Goal: Transaction & Acquisition: Purchase product/service

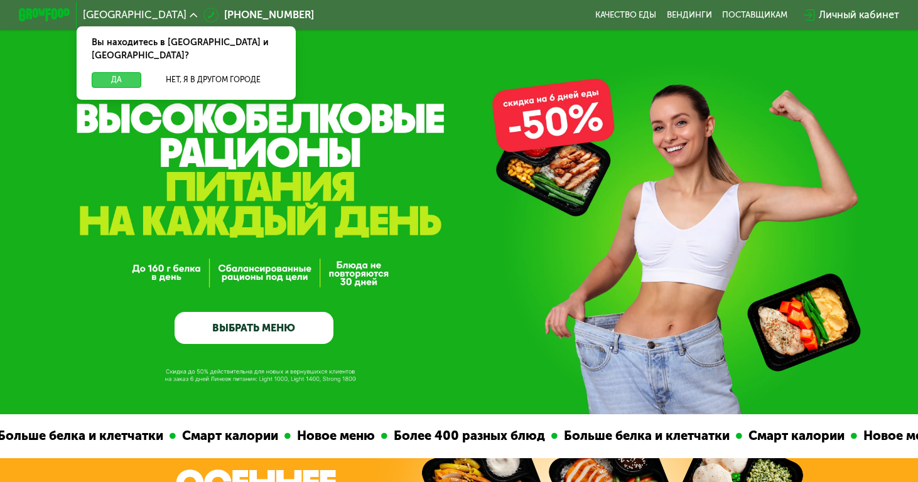
click at [117, 72] on button "Да" at bounding box center [116, 79] width 49 height 15
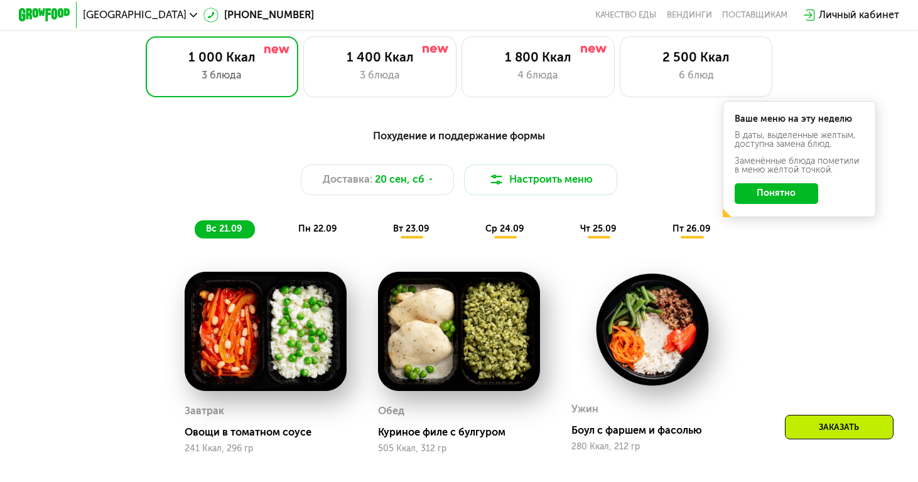
scroll to position [838, 0]
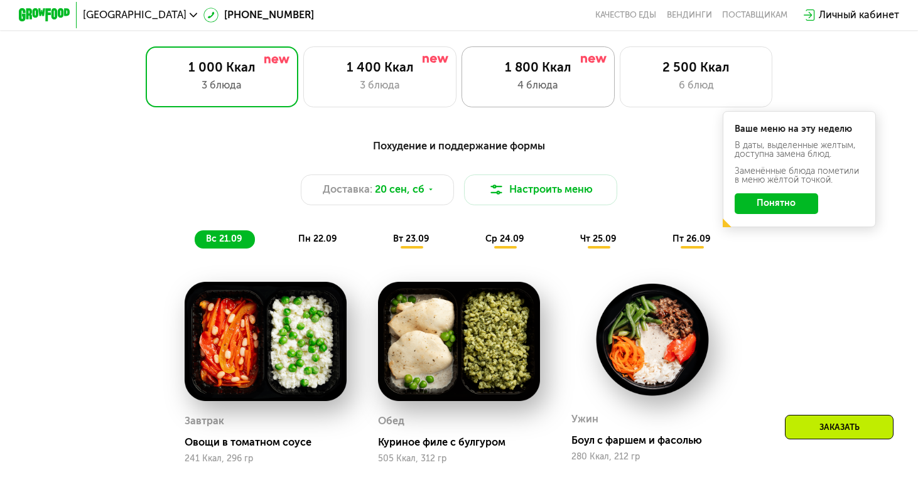
click at [586, 100] on div "1 800 Ккал 4 блюда" at bounding box center [538, 76] width 153 height 61
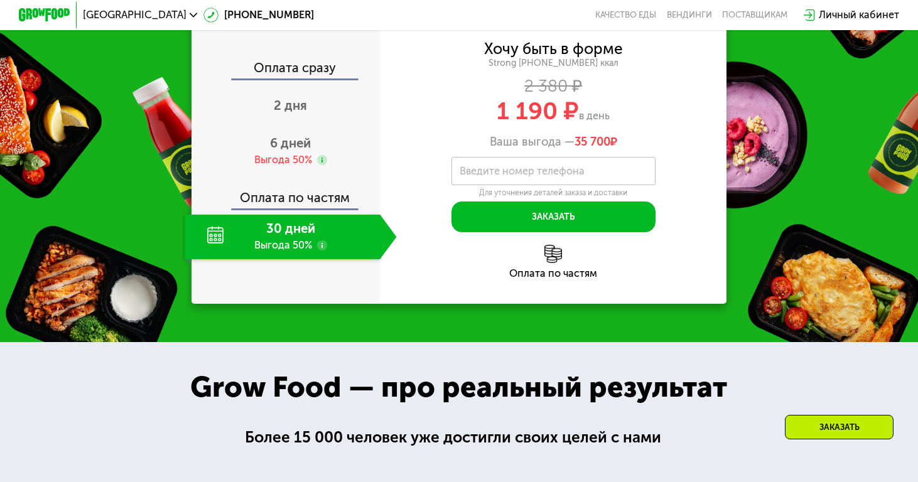
scroll to position [1559, 0]
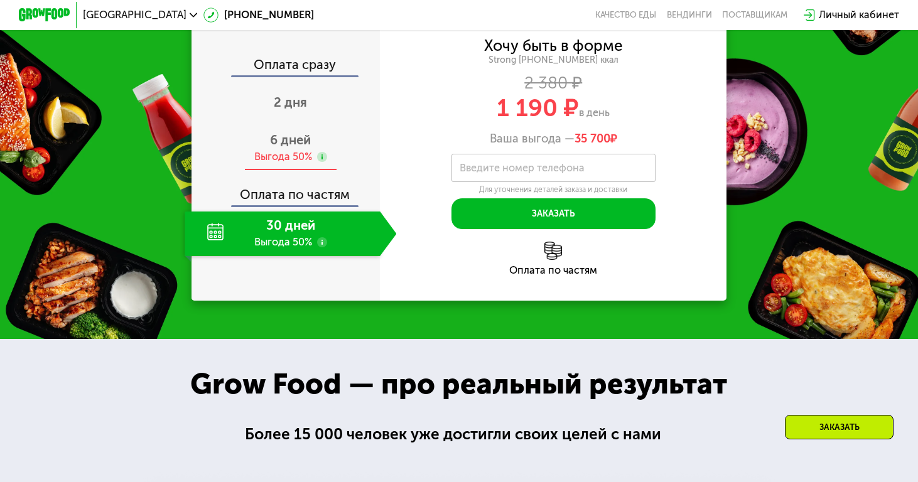
click at [312, 171] on div "6 дней Выгода 50%" at bounding box center [291, 148] width 212 height 45
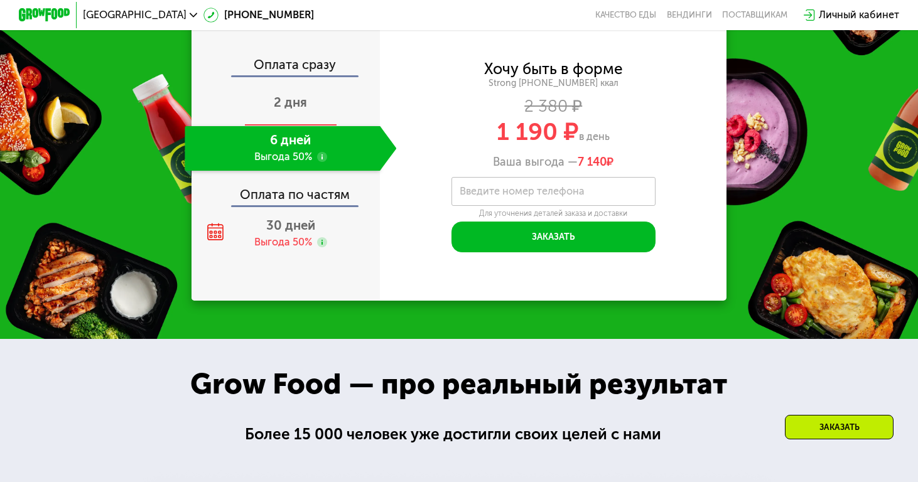
click at [316, 126] on div "2 дня" at bounding box center [291, 104] width 212 height 45
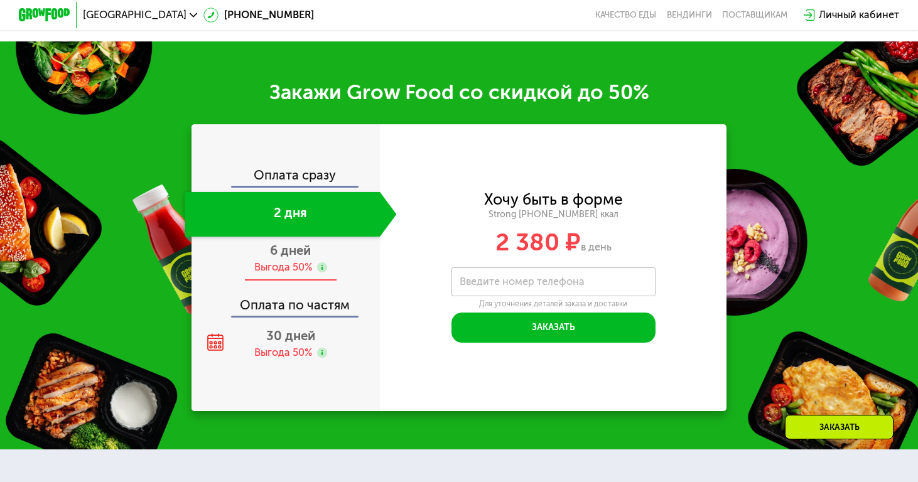
click at [274, 268] on div "Выгода 50%" at bounding box center [283, 268] width 58 height 14
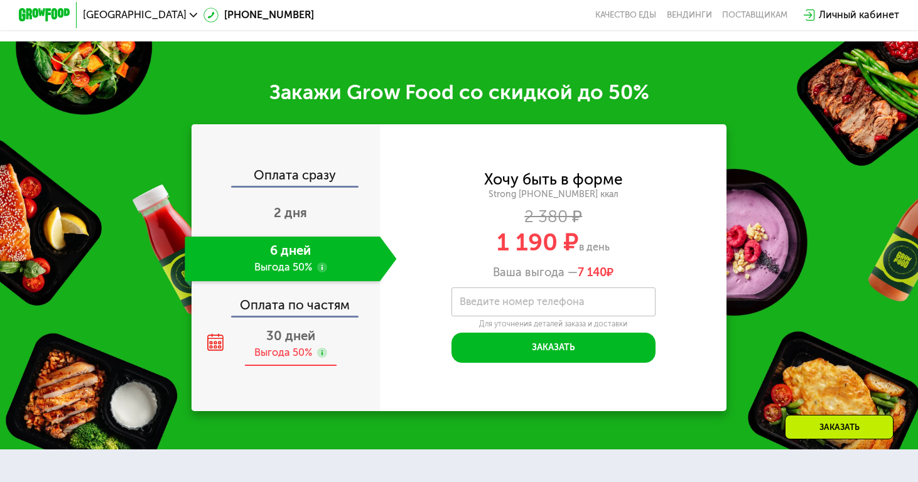
click at [281, 341] on span "30 дней" at bounding box center [290, 335] width 49 height 15
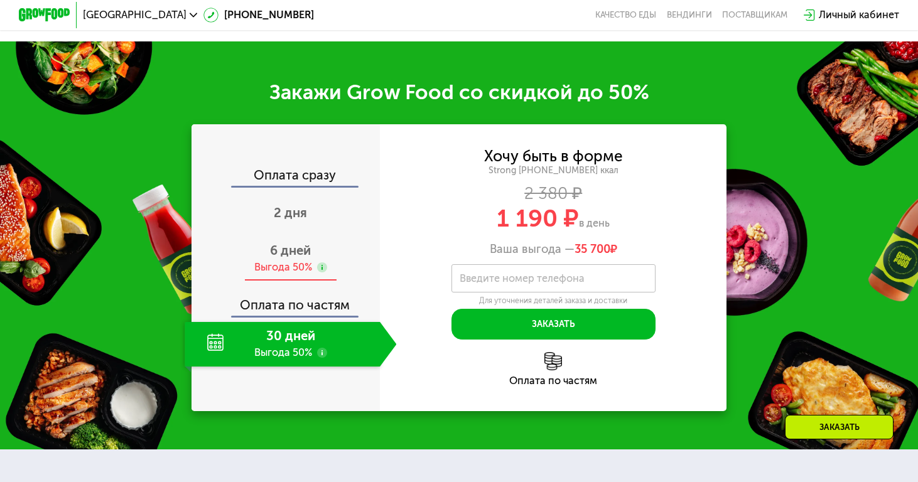
click at [295, 267] on div "Выгода 50%" at bounding box center [283, 268] width 58 height 14
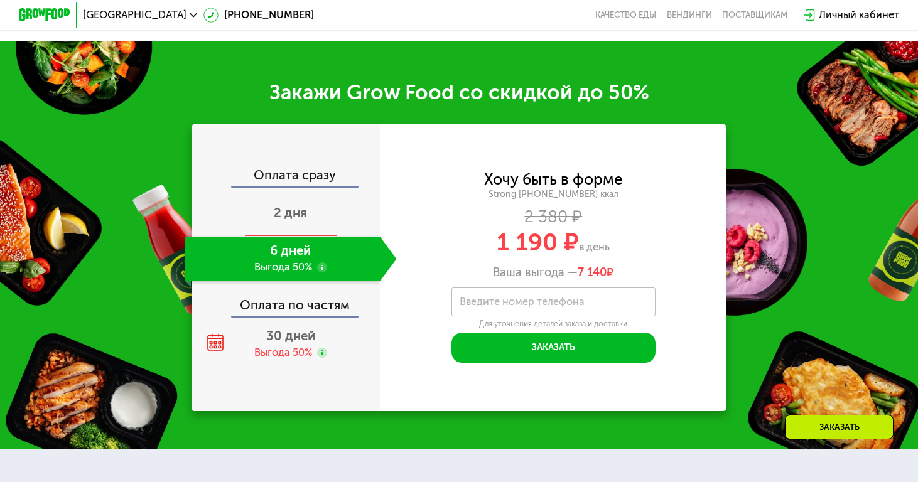
click at [308, 217] on div "2 дня" at bounding box center [291, 214] width 212 height 45
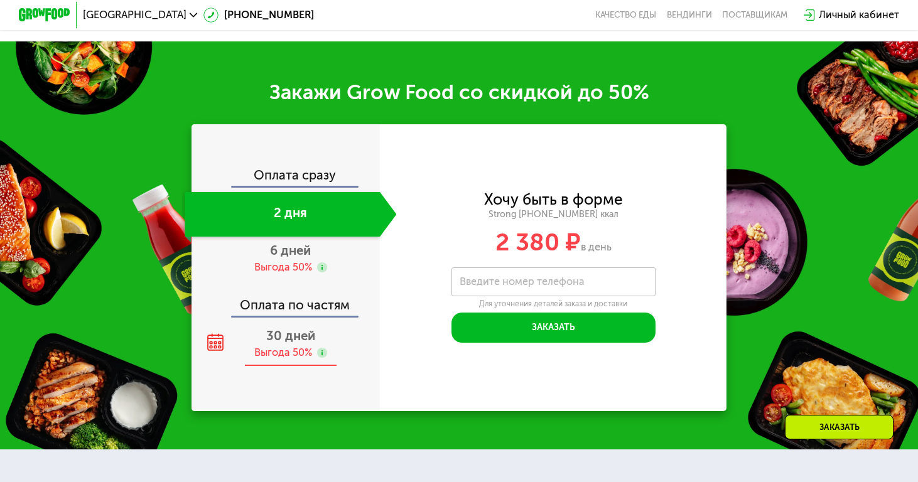
click at [310, 347] on div "Выгода 50%" at bounding box center [283, 353] width 58 height 14
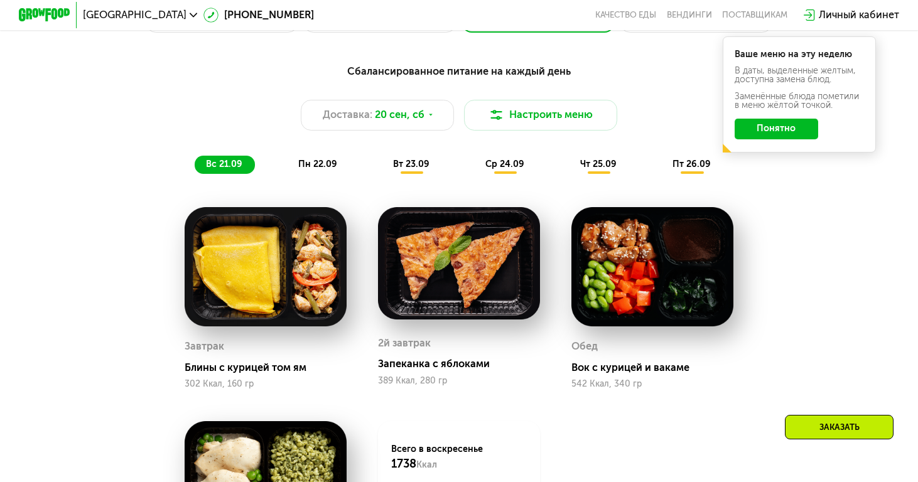
scroll to position [912, 0]
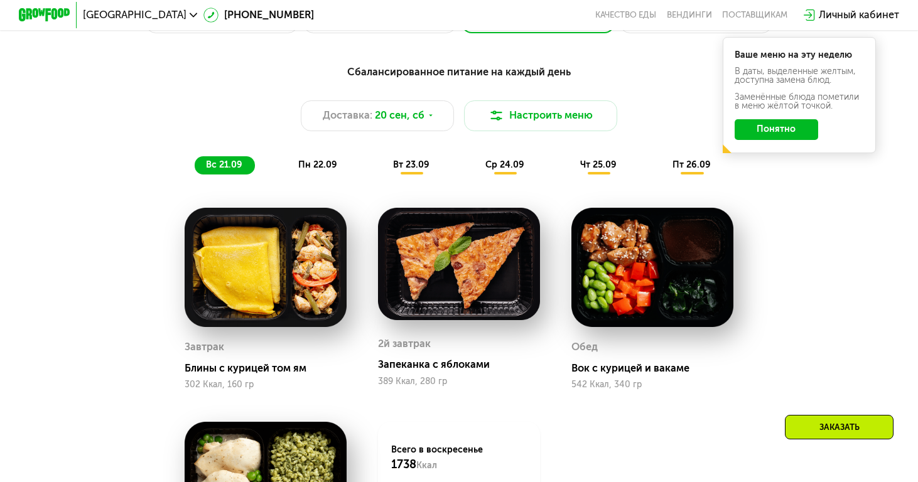
click at [313, 156] on div "Сбалансированное питание на каждый день Доставка: [DATE] Настроить меню вс 21.0…" at bounding box center [459, 119] width 755 height 111
click at [313, 166] on span "пн 22.09" at bounding box center [317, 165] width 39 height 11
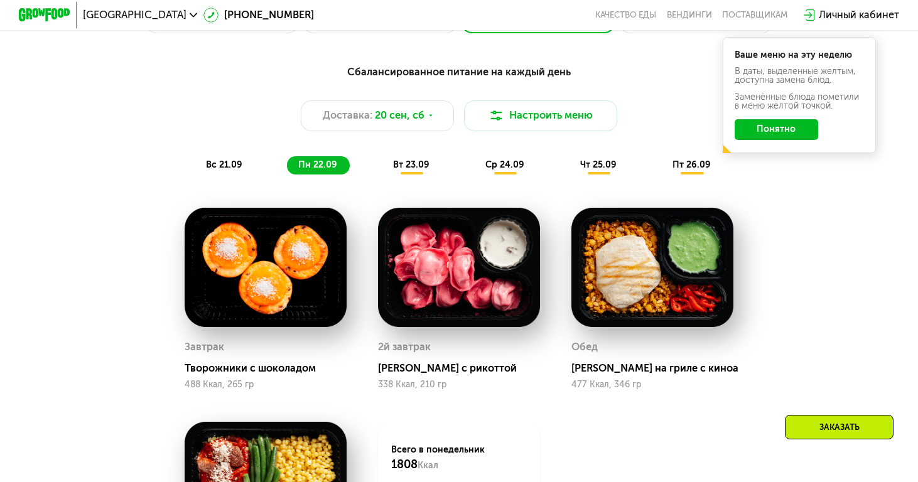
click at [401, 160] on div "вт 23.09" at bounding box center [412, 165] width 61 height 18
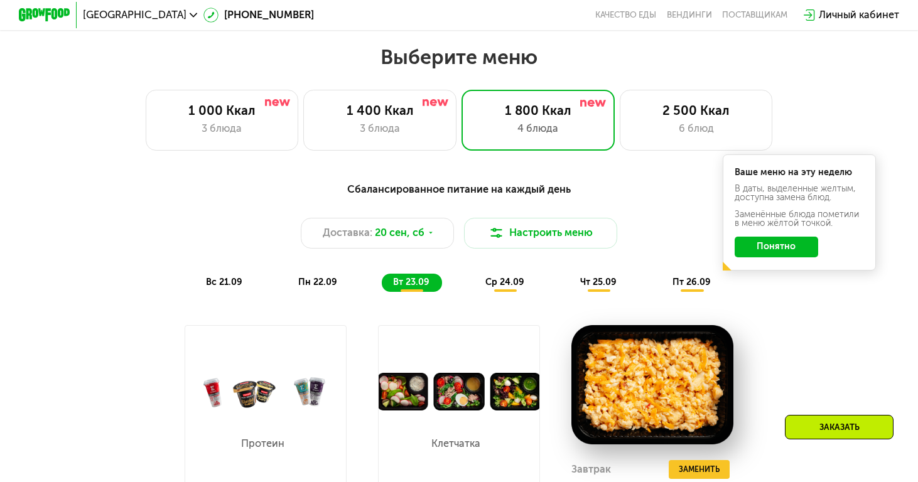
scroll to position [789, 0]
